Goal: Find specific page/section: Find specific page/section

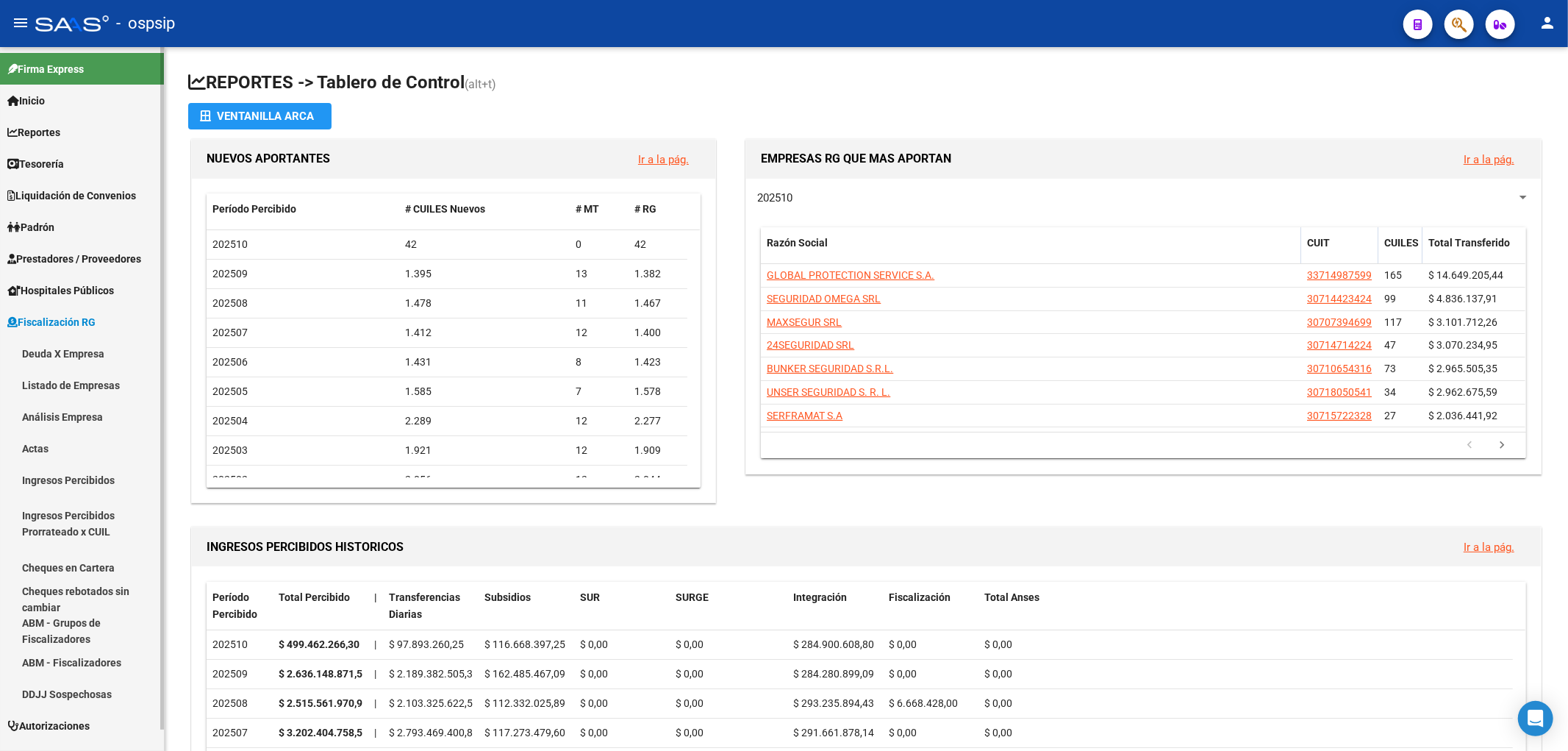
click at [51, 351] on link "Deuda X Empresa" at bounding box center [82, 354] width 164 height 32
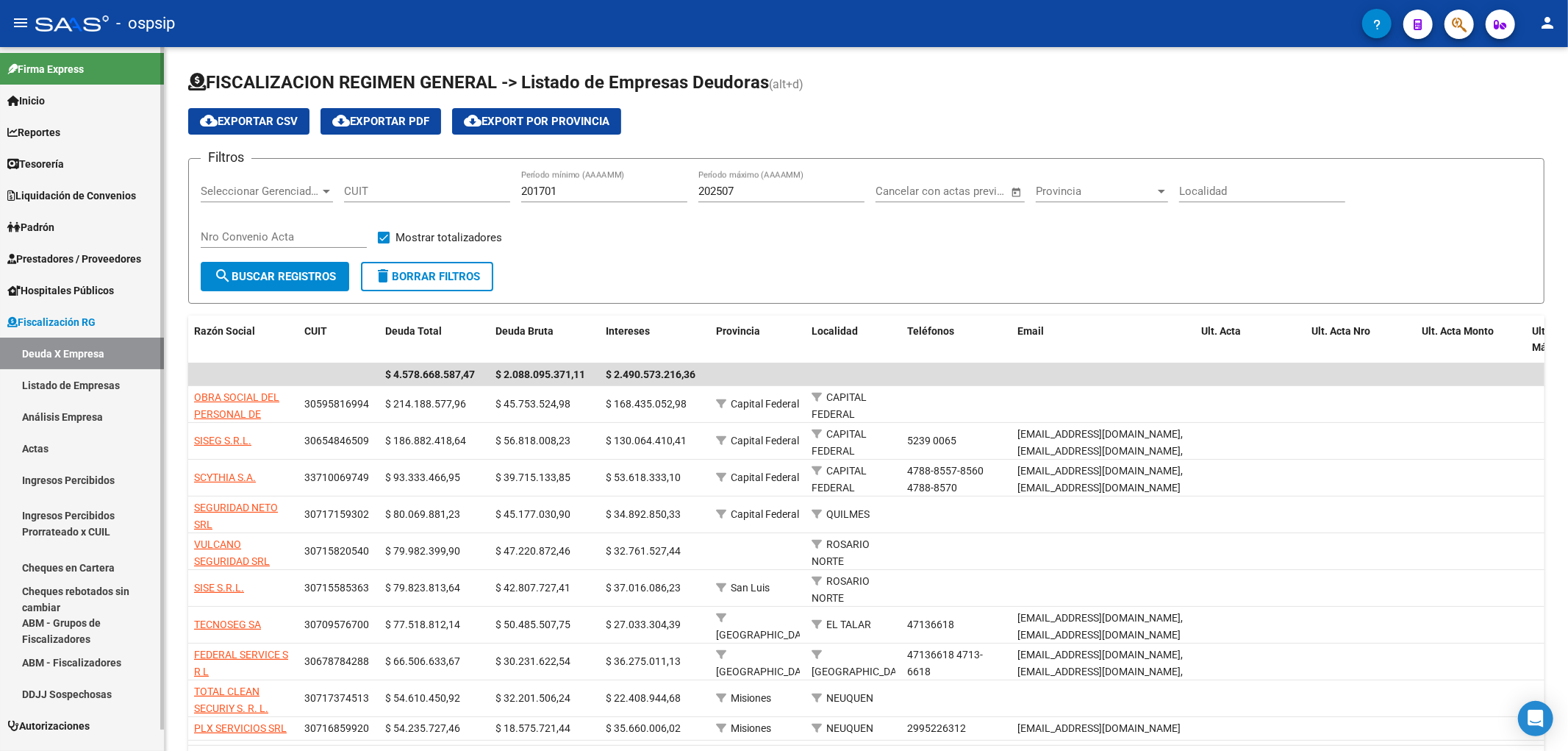
click at [44, 447] on link "Actas" at bounding box center [82, 449] width 164 height 32
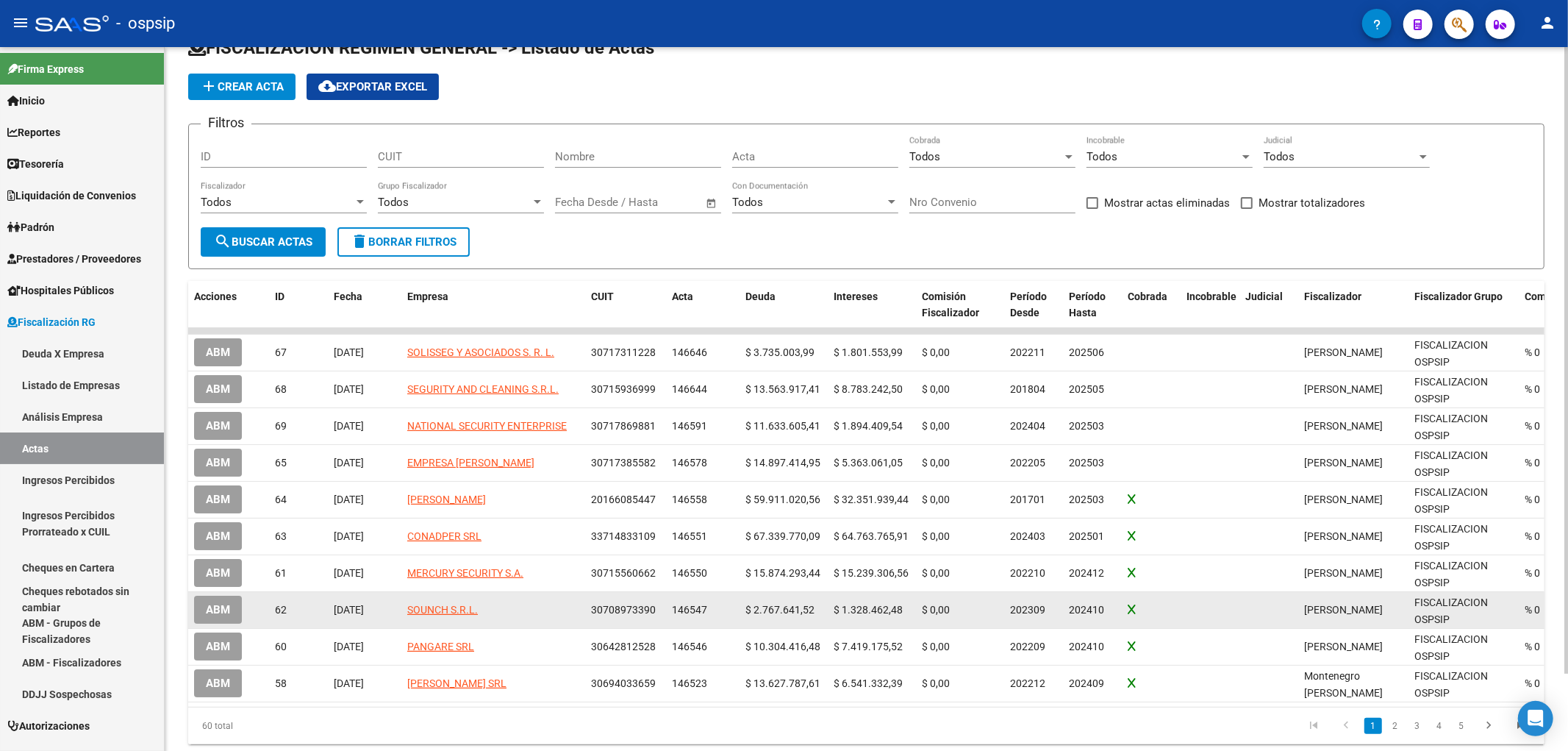
scroll to position [86, 0]
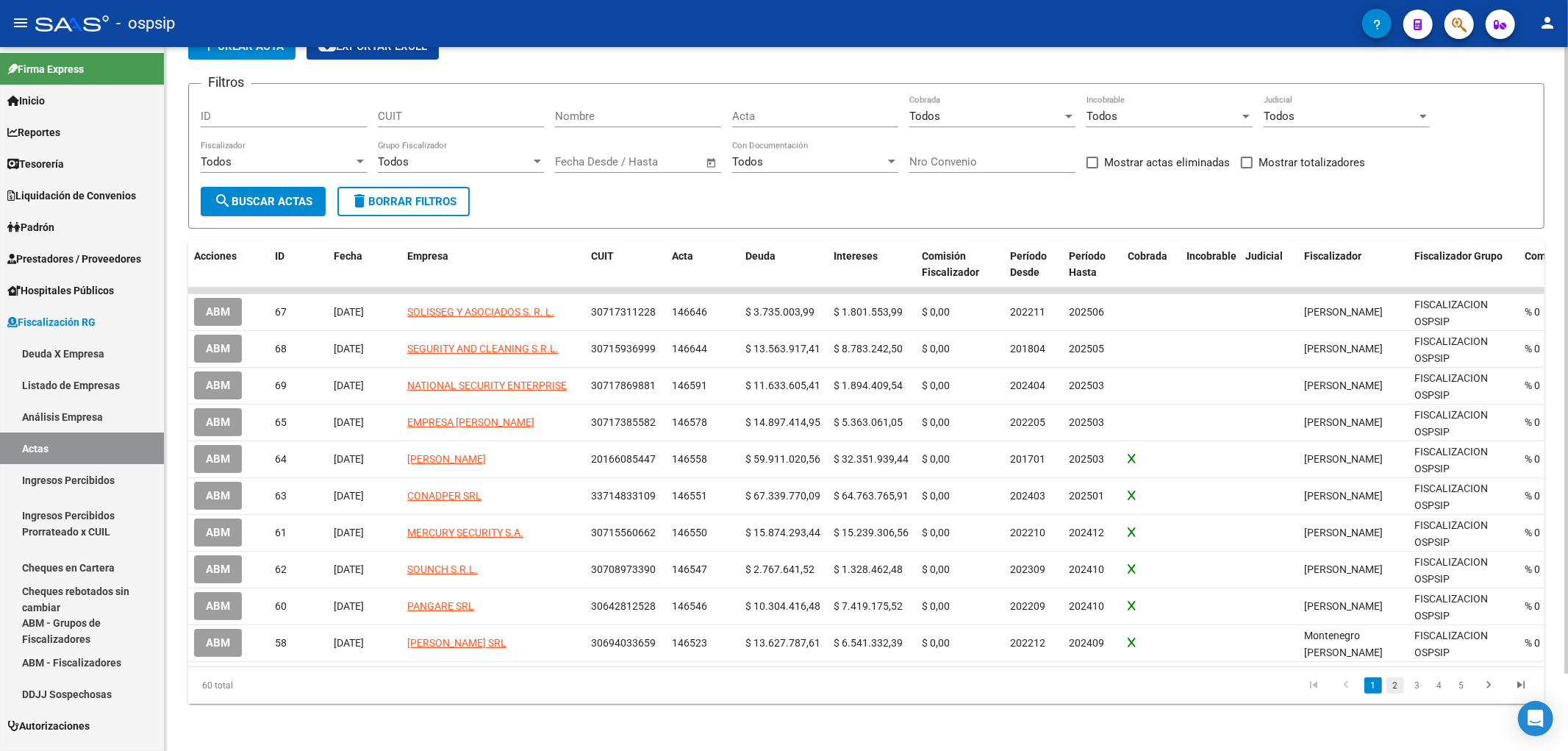
click at [1397, 689] on link "2" at bounding box center [1396, 685] width 18 height 16
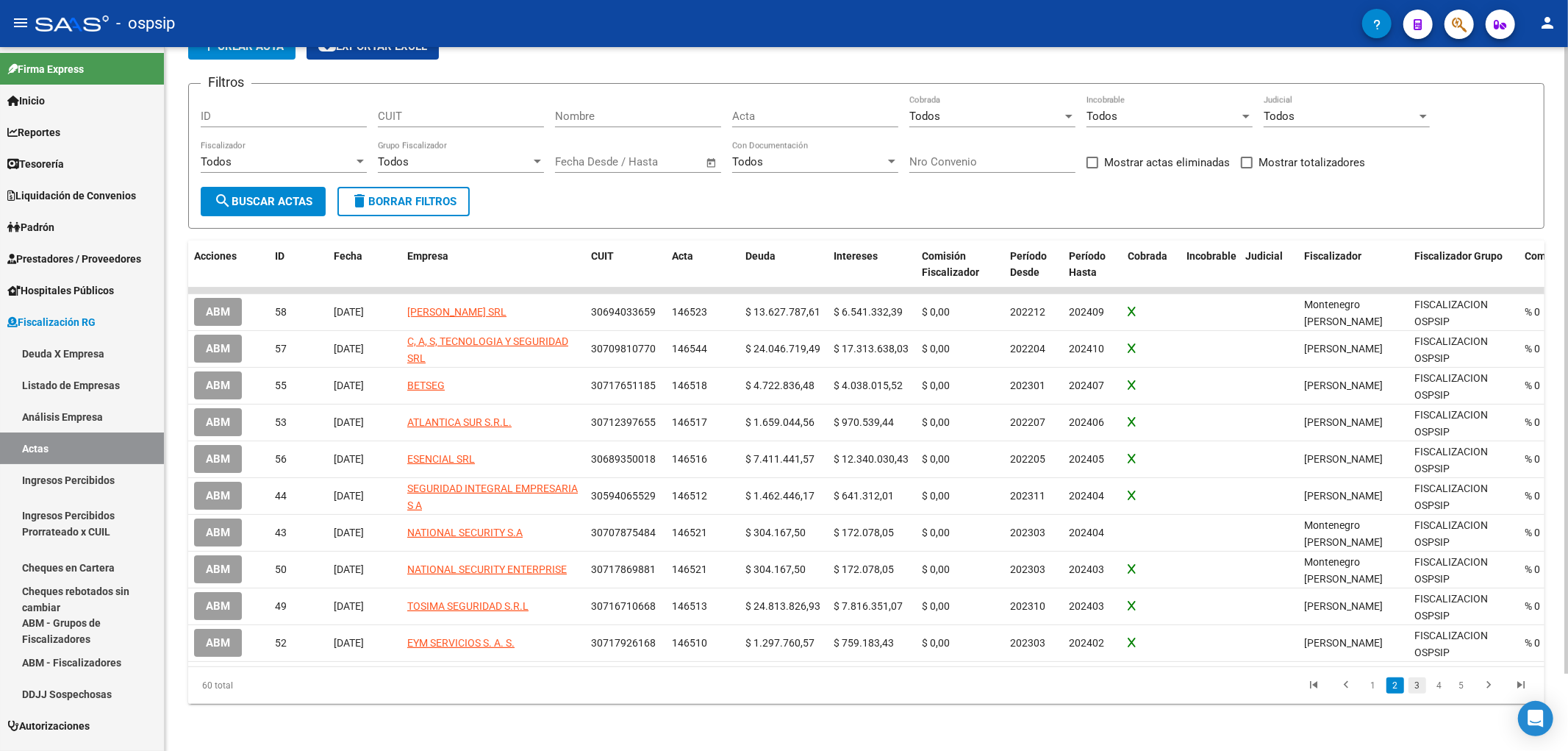
click at [1422, 686] on link "3" at bounding box center [1418, 685] width 18 height 16
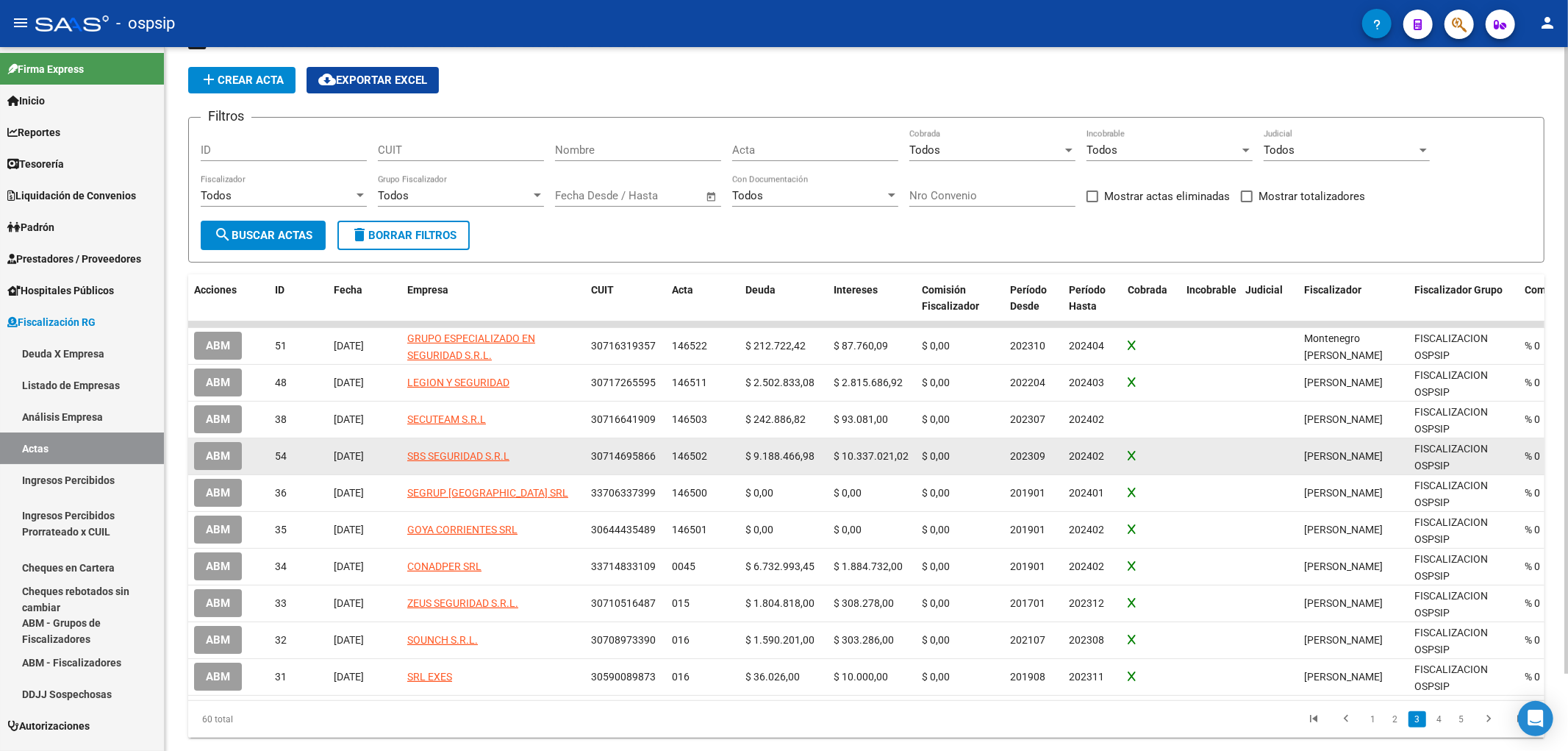
scroll to position [0, 0]
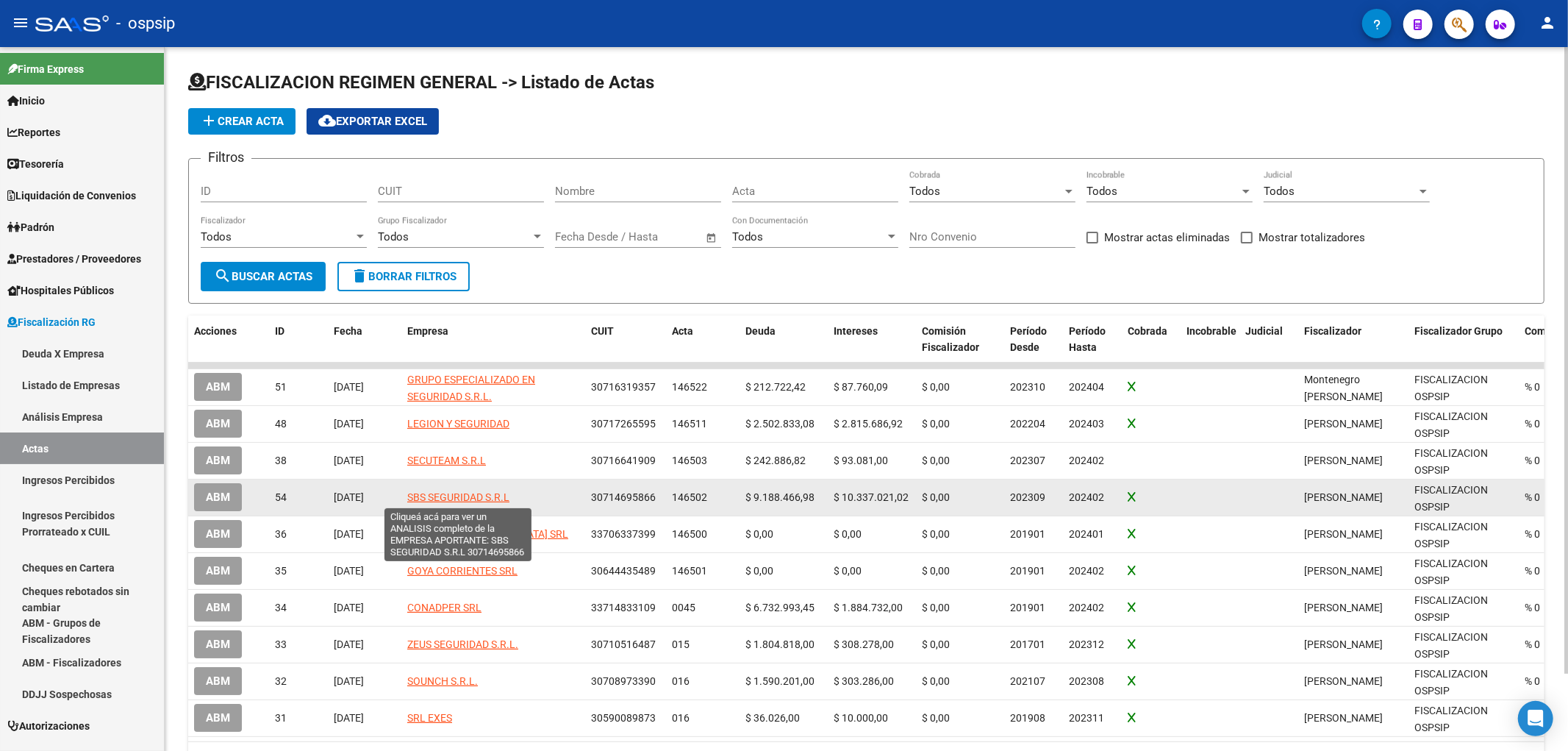
click at [429, 496] on span "SBS SEGURIDAD S.R.L" at bounding box center [457, 497] width 102 height 12
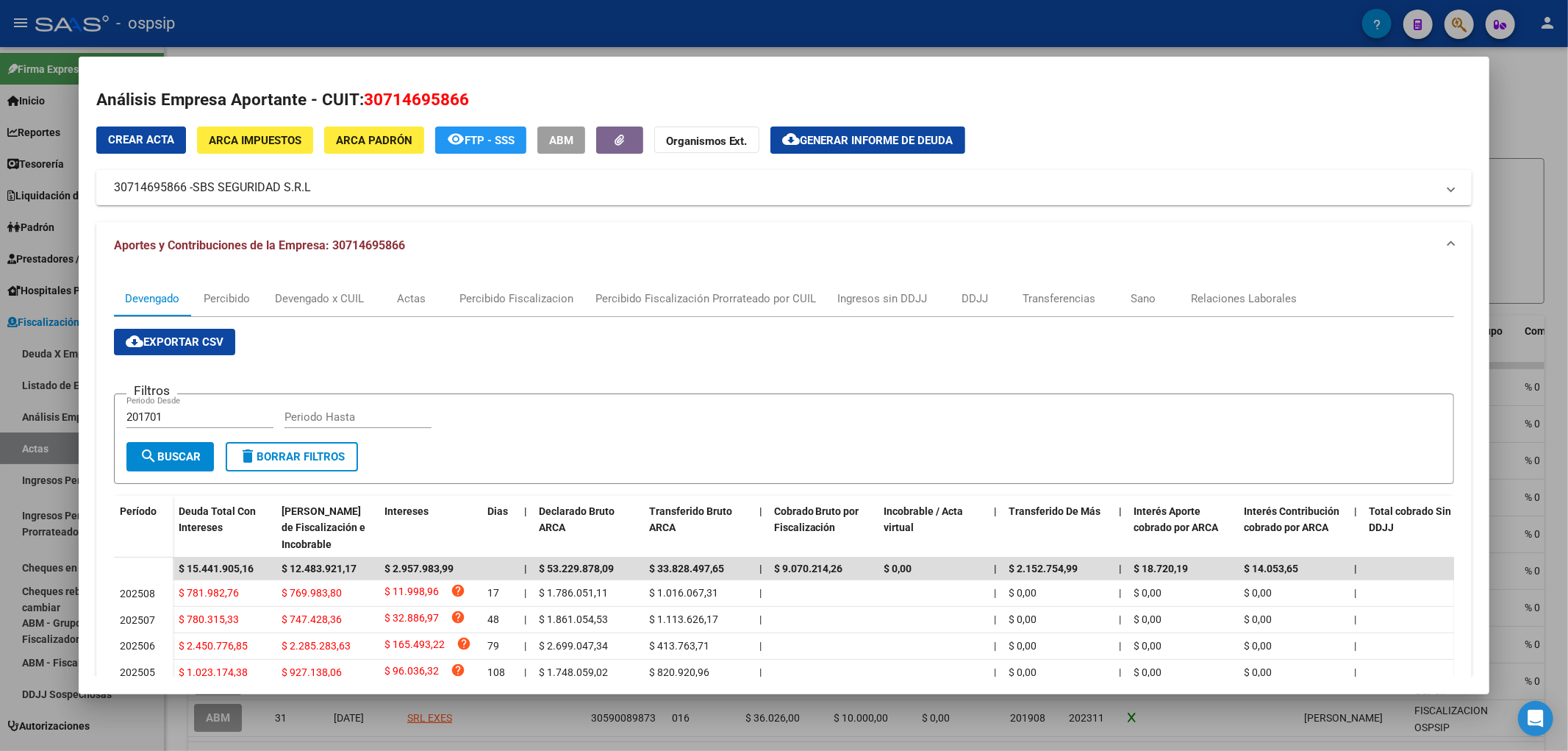
click at [1529, 115] on div at bounding box center [784, 376] width 1568 height 751
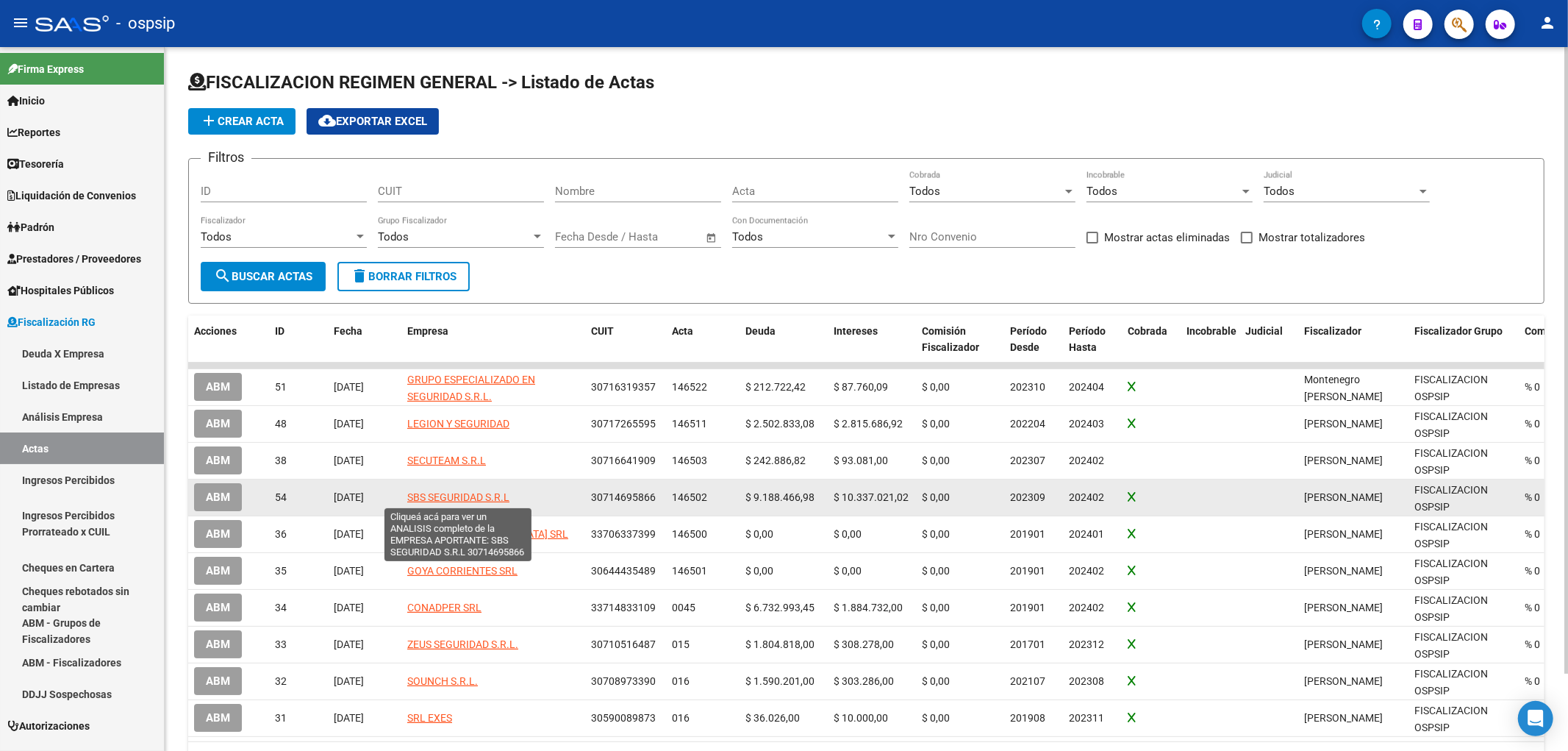
click at [415, 494] on span "SBS SEGURIDAD S.R.L" at bounding box center [457, 497] width 102 height 12
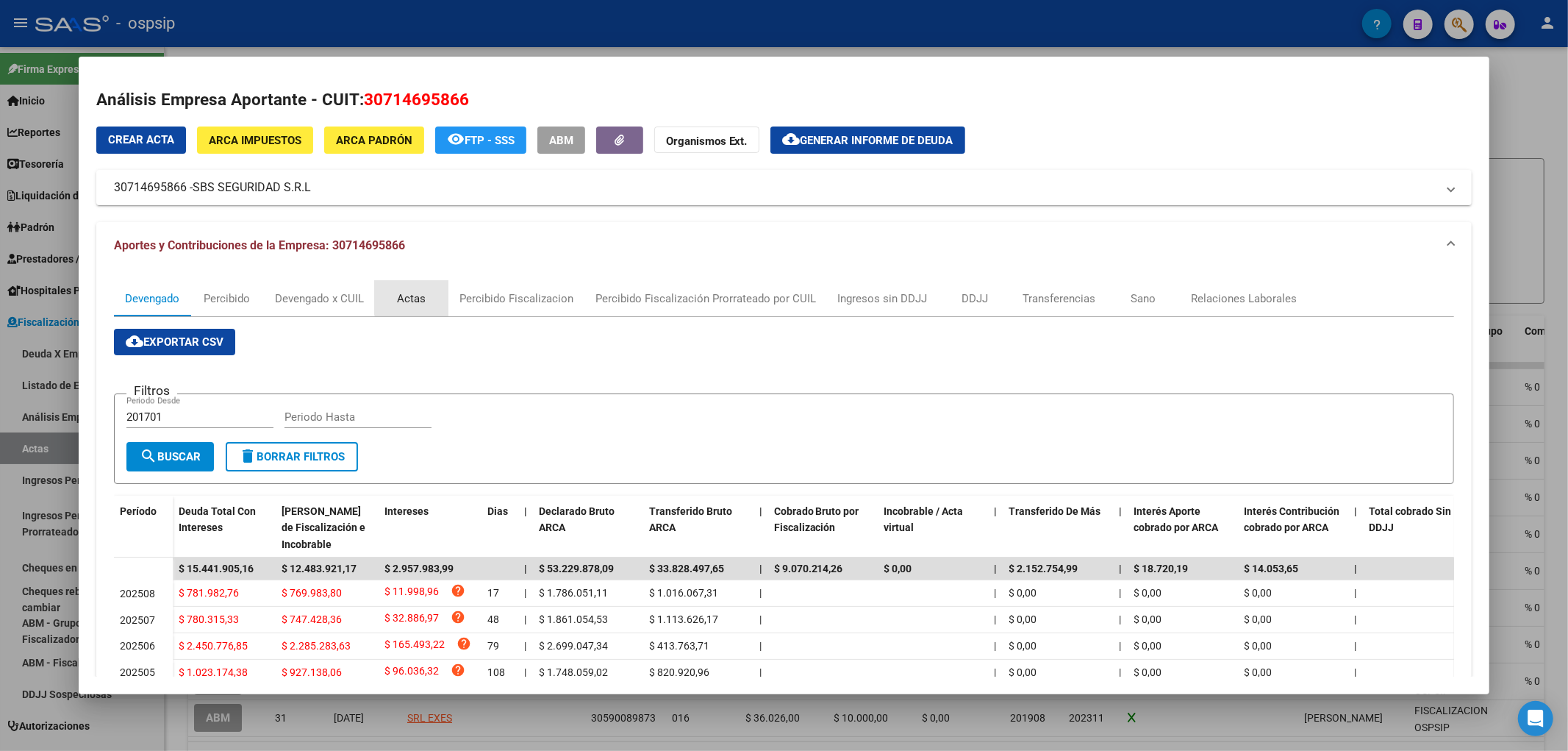
click at [421, 292] on div "Actas" at bounding box center [411, 298] width 29 height 16
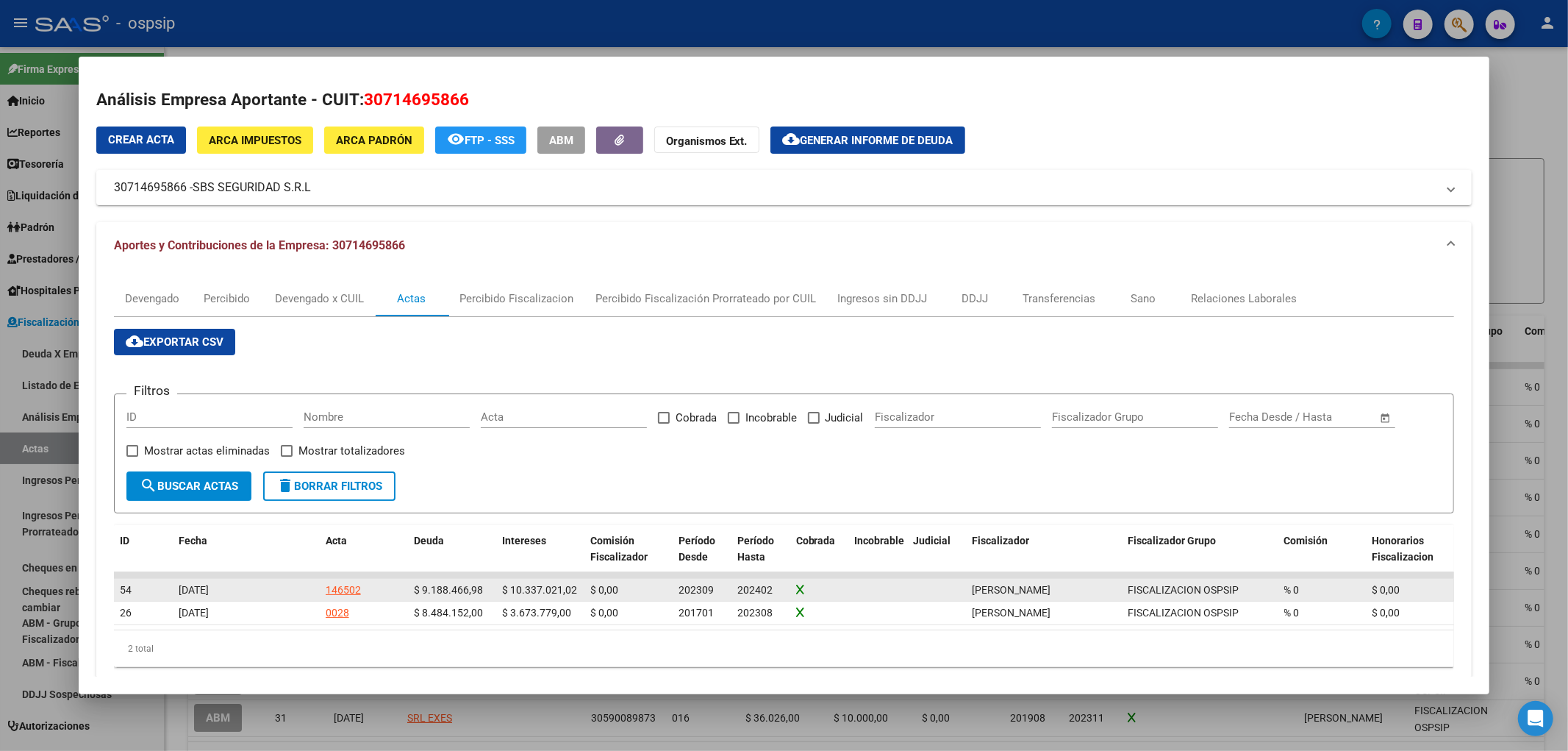
click at [335, 591] on div "146502" at bounding box center [344, 590] width 36 height 17
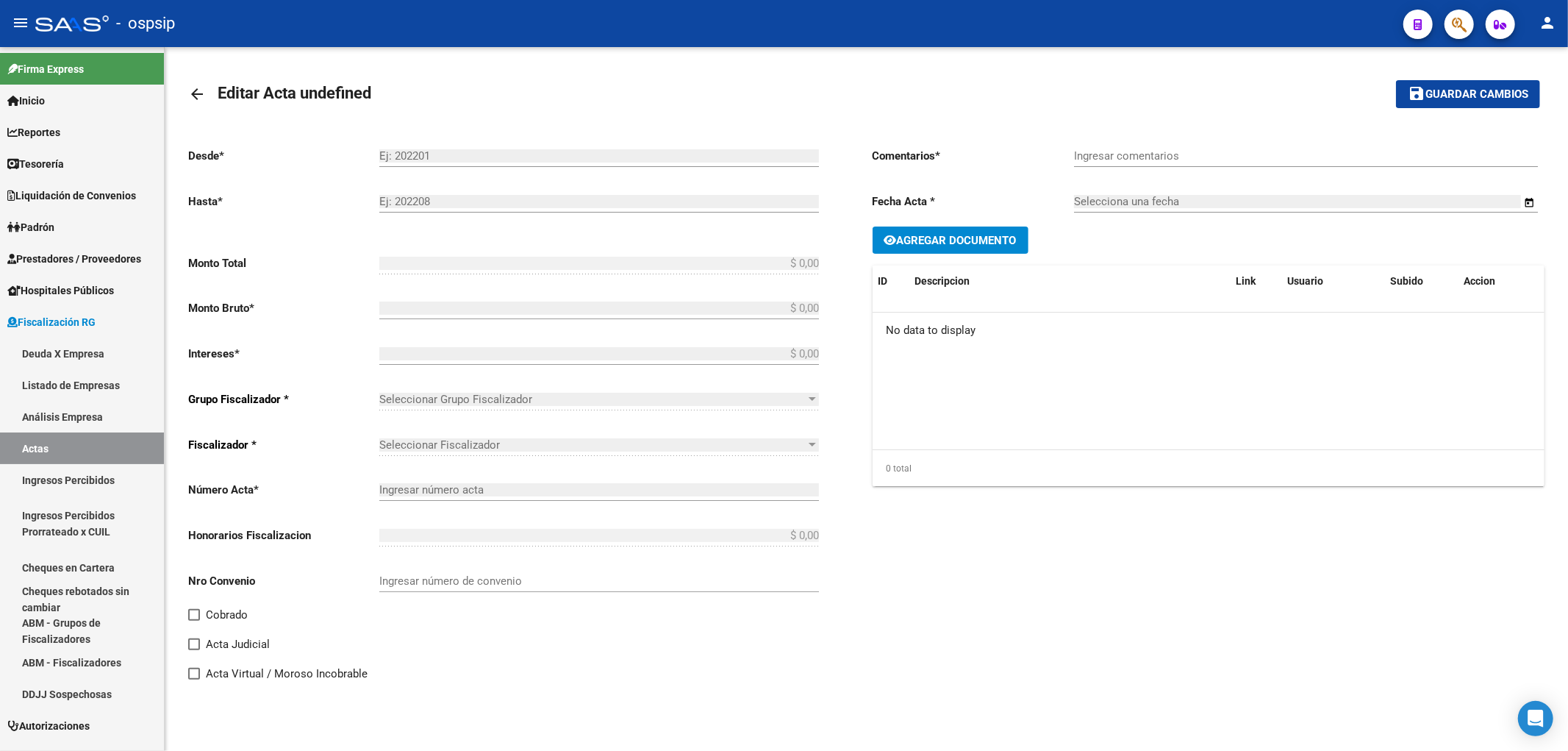
type input "202309"
type input "202402"
type input "$ 19.525.488,00"
type input "$ 9.188.466,98"
type input "$ 10.337.021,02"
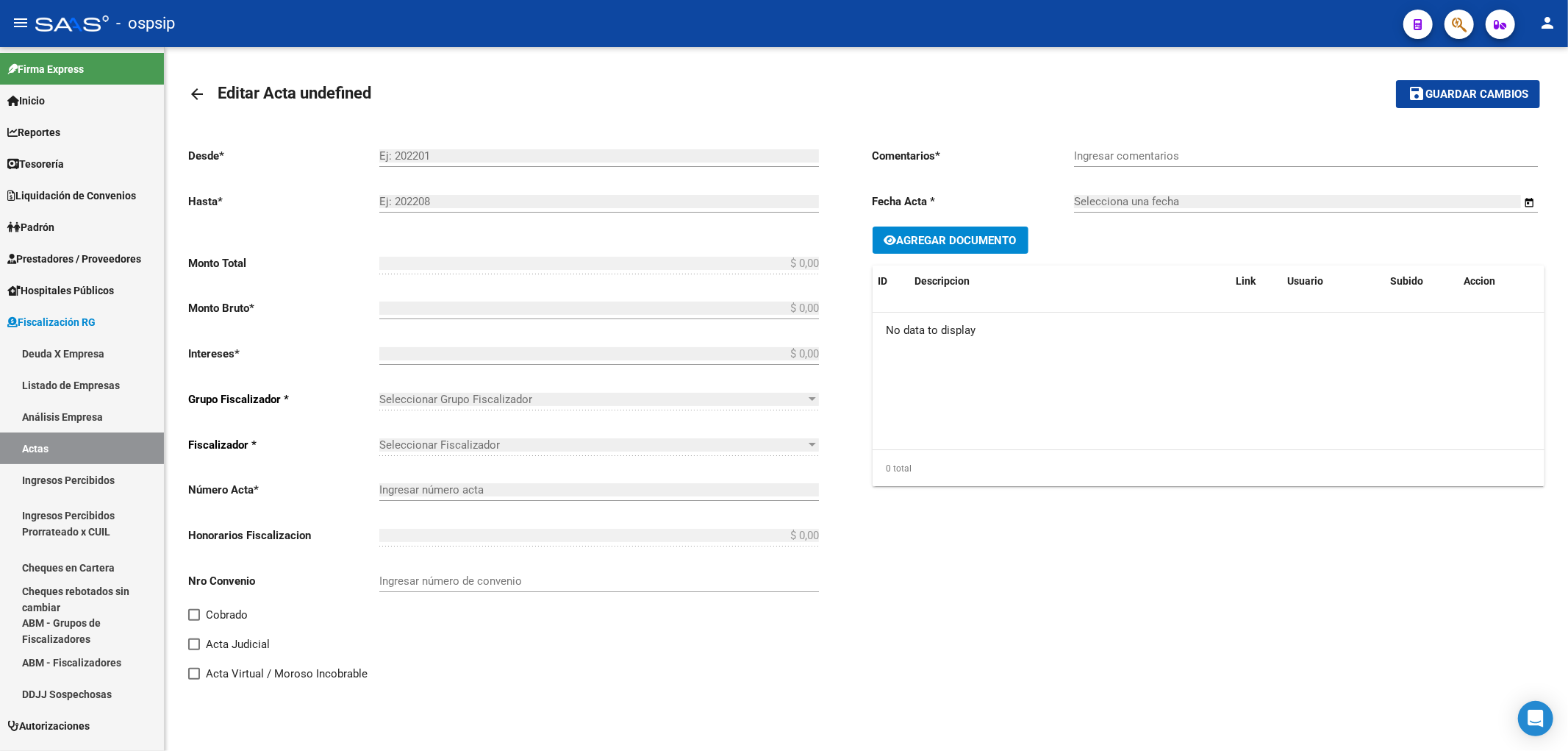
type input "146502"
type input "5004O"
checkbox input "true"
type input "Leg. 80002. Convenio 24 cuotas de $813.562,00 cada una 1er vto [DATE]"
type input "[DATE]"
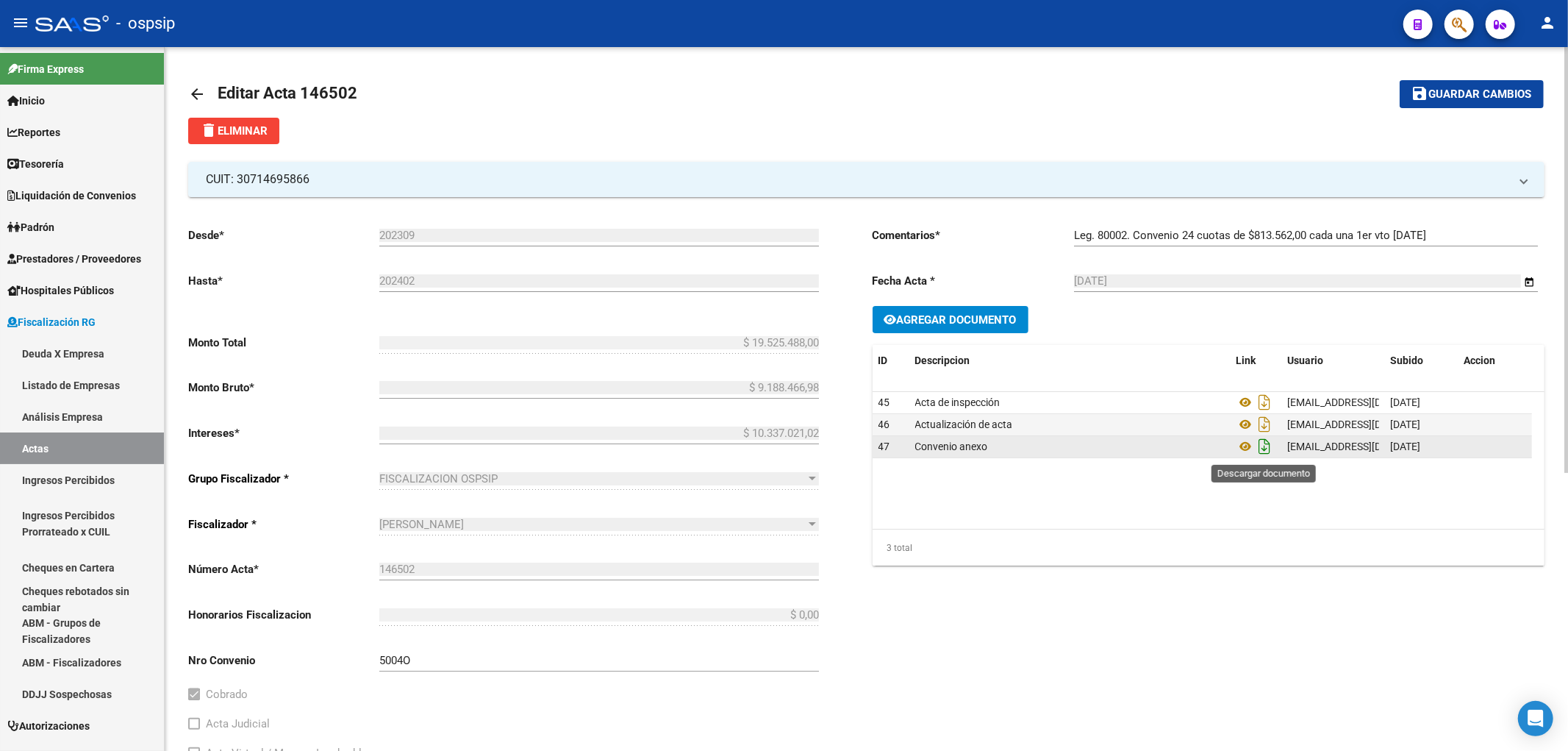
click at [1266, 446] on icon "Descargar documento" at bounding box center [1265, 447] width 19 height 24
click at [1267, 420] on icon "Descargar documento" at bounding box center [1265, 425] width 19 height 24
click at [1246, 442] on icon at bounding box center [1246, 447] width 19 height 18
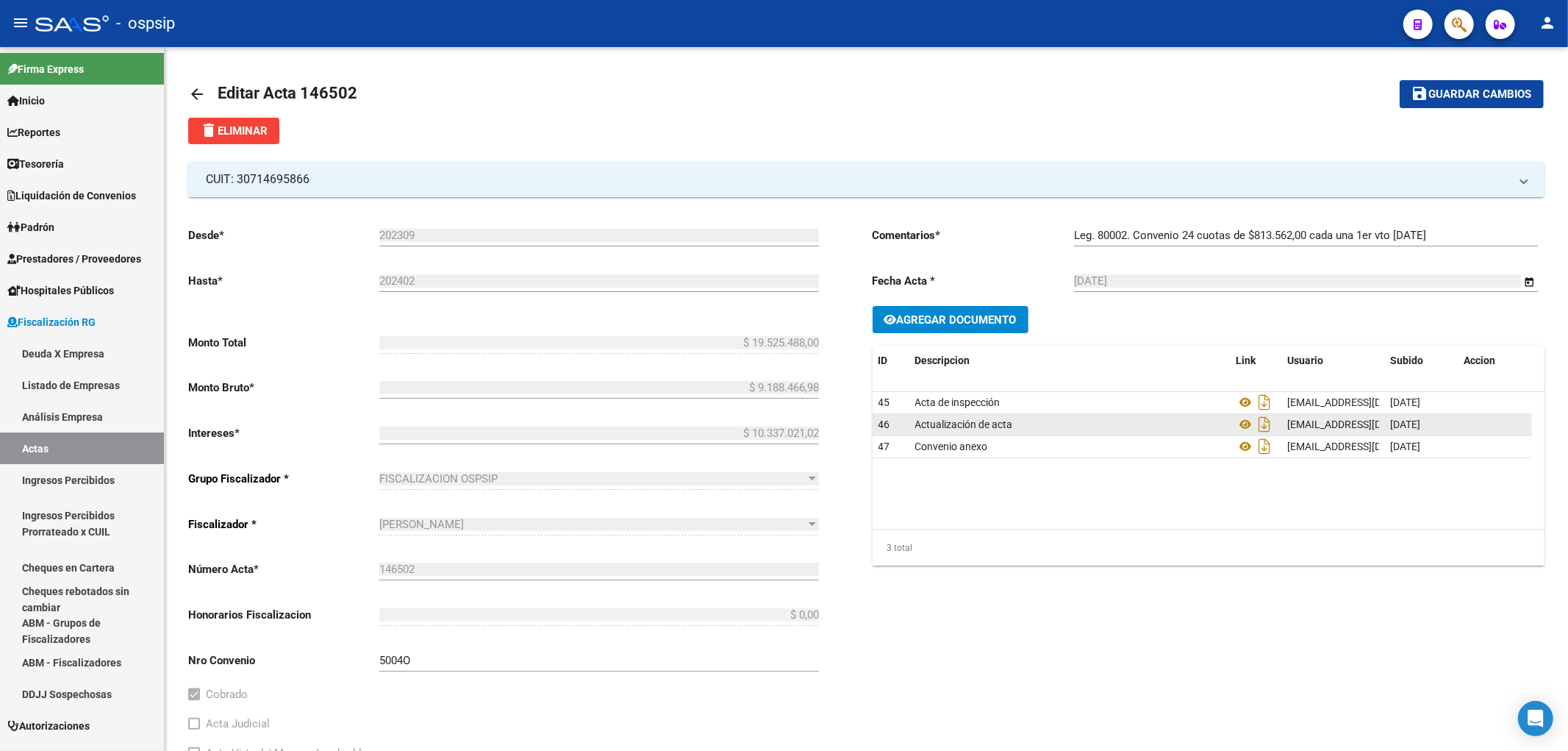
click at [192, 94] on mat-icon "arrow_back" at bounding box center [198, 94] width 18 height 18
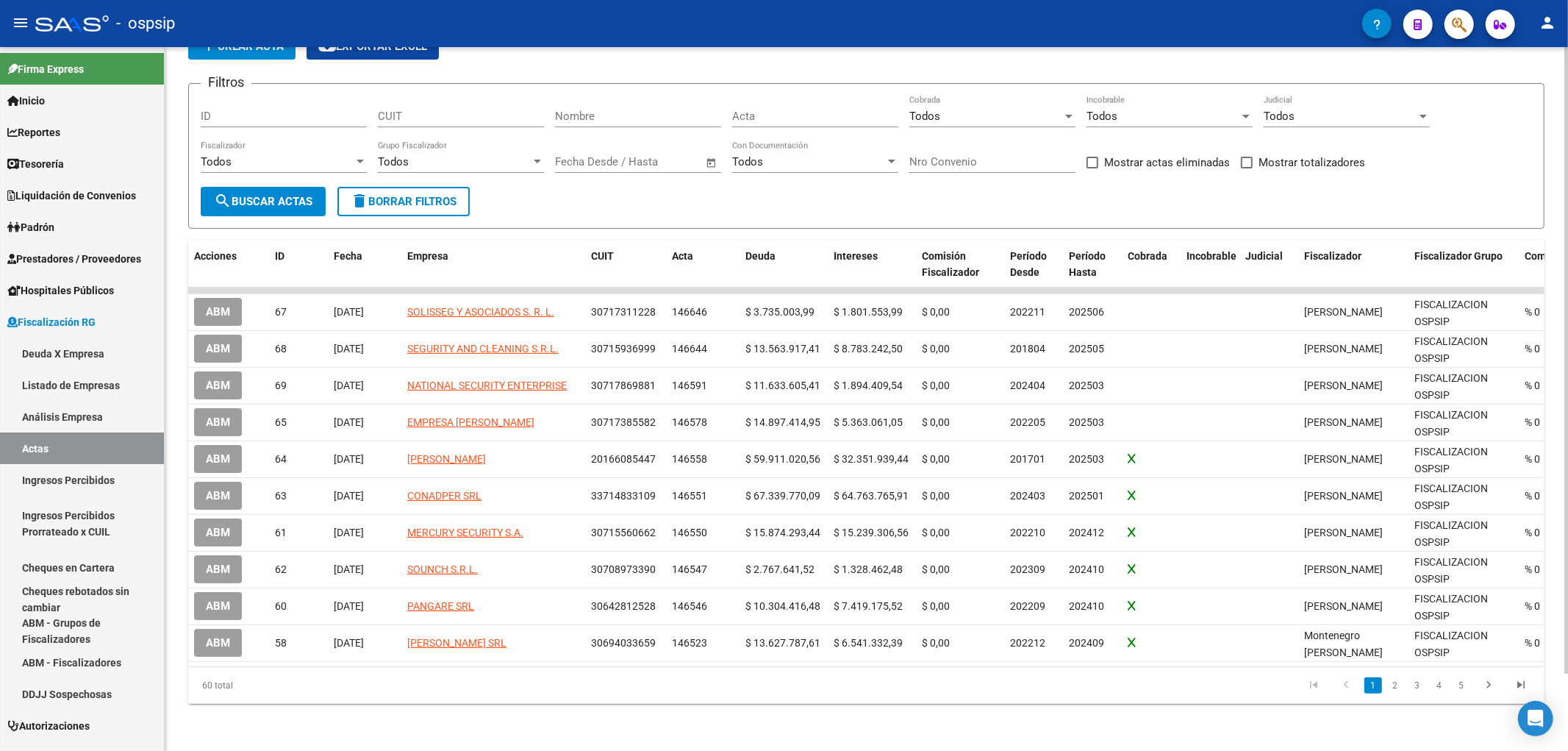
scroll to position [86, 0]
click at [1399, 680] on link "2" at bounding box center [1396, 685] width 18 height 16
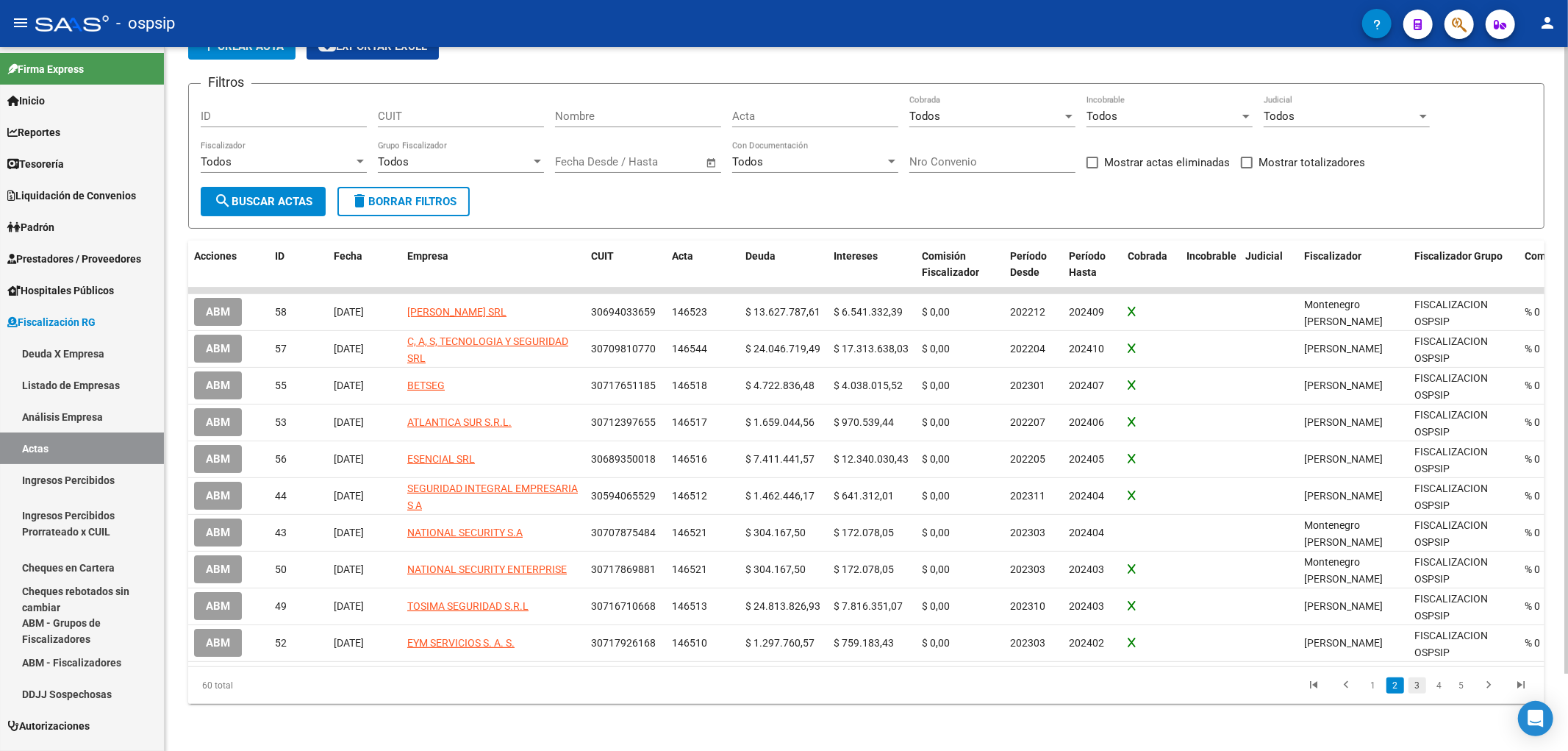
click at [1421, 688] on link "3" at bounding box center [1418, 685] width 18 height 16
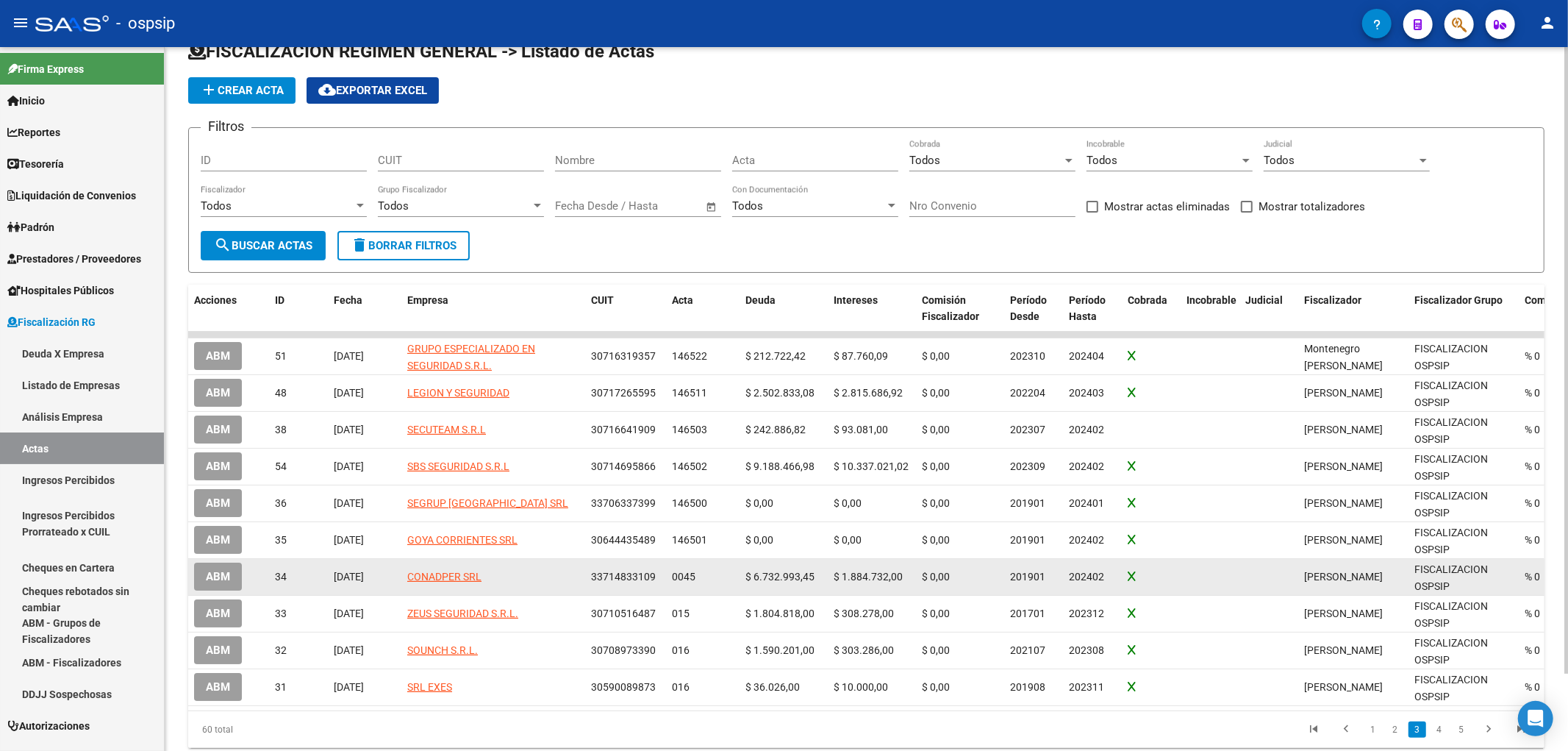
scroll to position [4, 0]
